Goal: Task Accomplishment & Management: Use online tool/utility

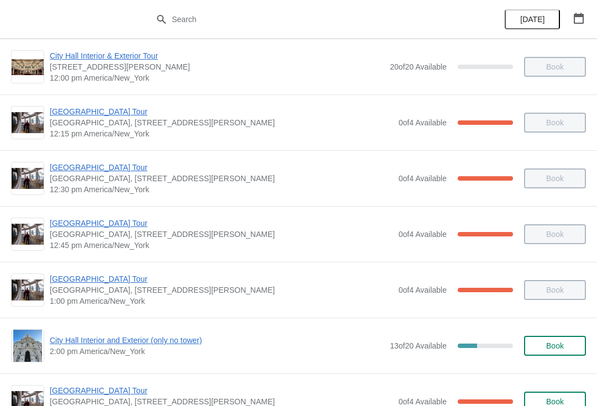
scroll to position [563, 0]
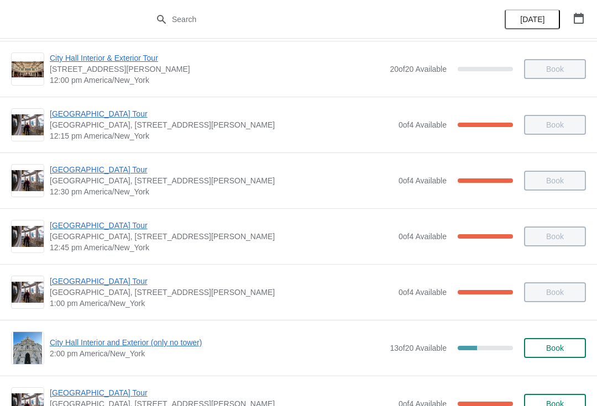
click at [145, 339] on span "City Hall Interior and Exterior (only no tower)" at bounding box center [217, 342] width 334 height 11
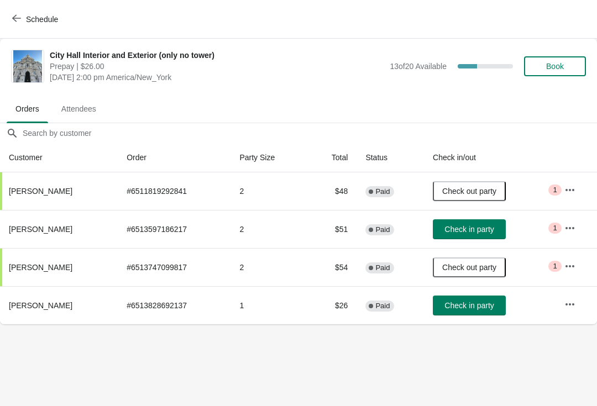
click at [466, 228] on span "Check in party" at bounding box center [468, 229] width 49 height 9
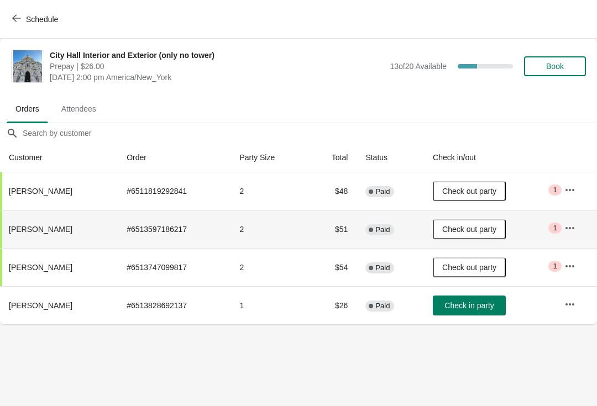
click at [21, 19] on span "Schedule" at bounding box center [36, 19] width 44 height 10
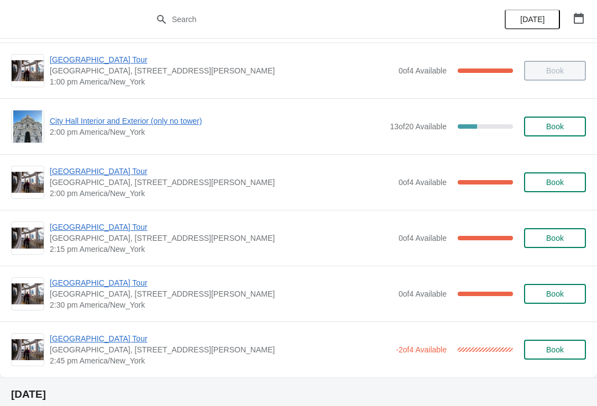
scroll to position [782, 0]
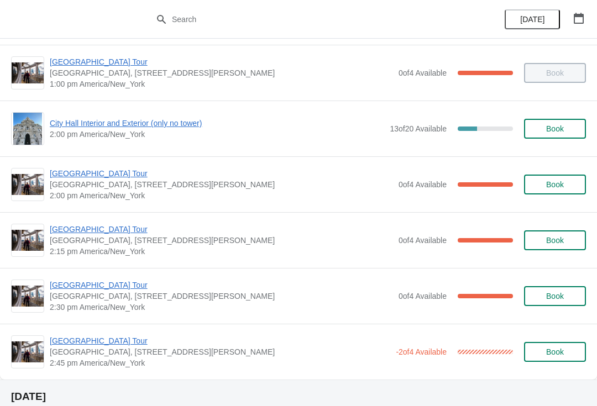
click at [64, 226] on span "[GEOGRAPHIC_DATA] Tour" at bounding box center [221, 229] width 343 height 11
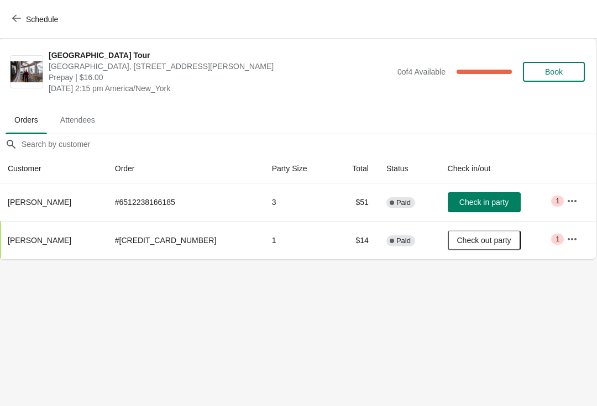
scroll to position [0, 1]
click at [451, 193] on button "Check in party" at bounding box center [484, 202] width 73 height 20
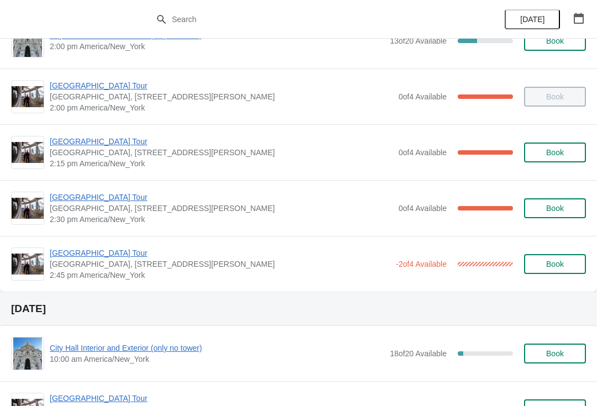
scroll to position [880, 0]
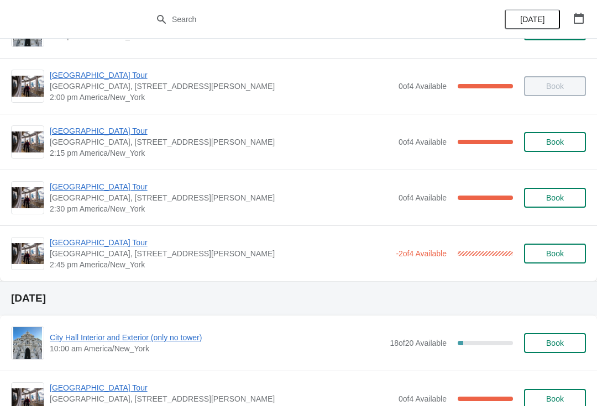
click at [68, 191] on span "[GEOGRAPHIC_DATA] Tour" at bounding box center [221, 186] width 343 height 11
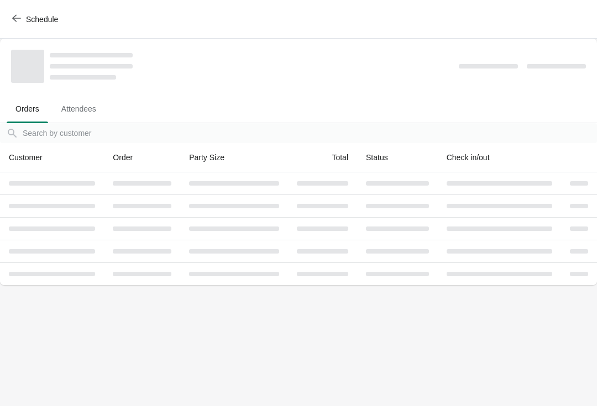
scroll to position [0, 0]
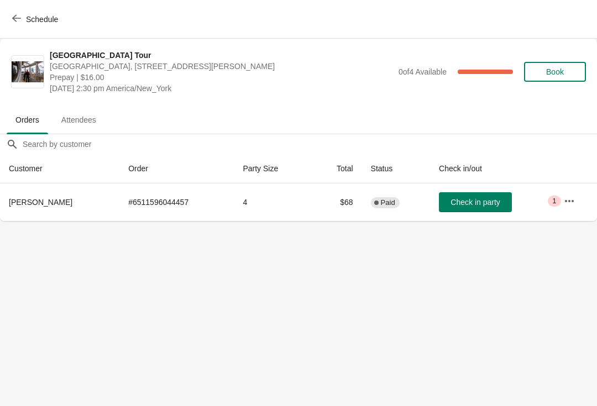
click at [465, 212] on button "Check in party" at bounding box center [475, 202] width 73 height 20
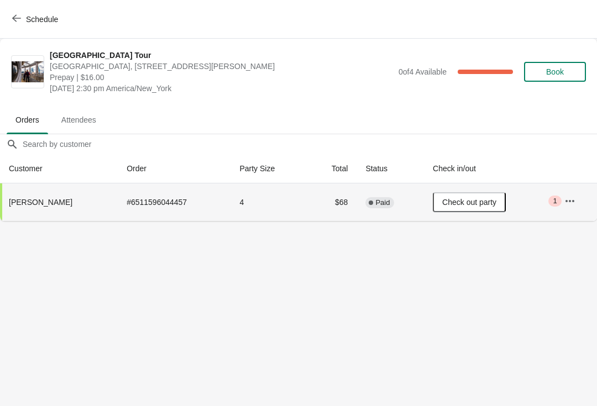
click at [20, 20] on icon "button" at bounding box center [16, 18] width 9 height 9
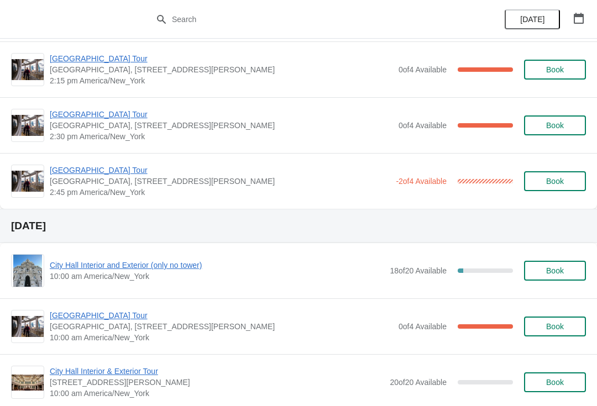
scroll to position [953, 0]
click at [66, 171] on span "[GEOGRAPHIC_DATA] Tour" at bounding box center [220, 170] width 340 height 11
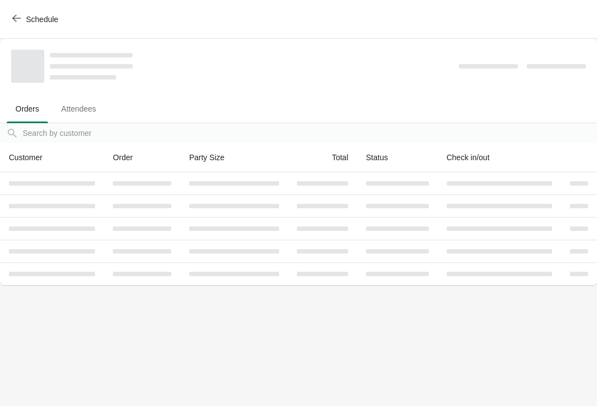
scroll to position [0, 0]
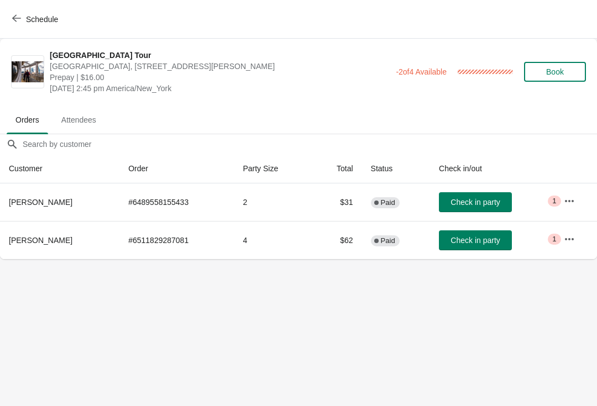
click at [465, 211] on button "Check in party" at bounding box center [475, 202] width 73 height 20
